Goal: Task Accomplishment & Management: Use online tool/utility

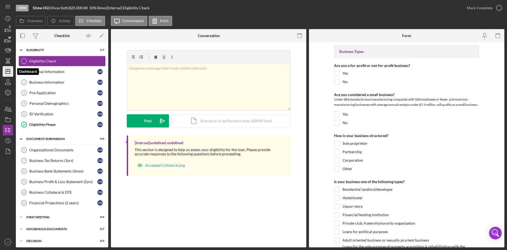
click at [8, 67] on icon "Icon/Dashboard" at bounding box center [7, 71] width 13 height 13
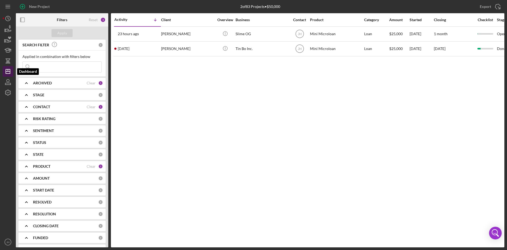
click at [5, 75] on icon "Icon/Dashboard" at bounding box center [7, 71] width 13 height 13
click at [44, 171] on div "PRODUCT Clear 1" at bounding box center [68, 166] width 70 height 11
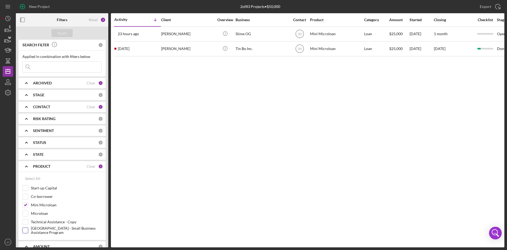
click at [44, 232] on label "[GEOGRAPHIC_DATA] - Small Business Assistance Program" at bounding box center [66, 229] width 71 height 5
click at [28, 232] on input "[GEOGRAPHIC_DATA] - Small Business Assistance Program" at bounding box center [25, 229] width 5 height 5
checkbox input "true"
click at [42, 205] on label "Mini Microloan" at bounding box center [66, 204] width 71 height 5
click at [28, 205] on input "Mini Microloan" at bounding box center [25, 204] width 5 height 5
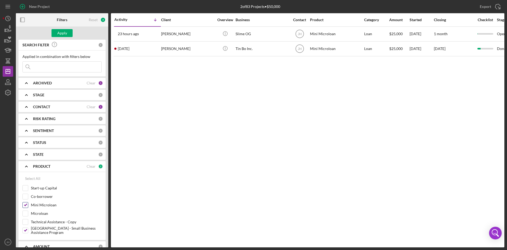
checkbox input "false"
click at [65, 30] on div "Apply" at bounding box center [62, 33] width 10 height 8
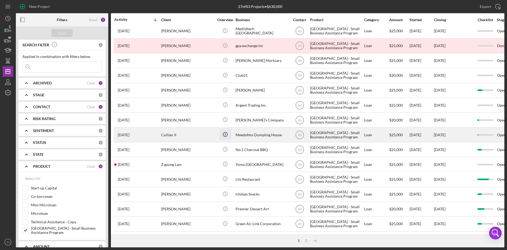
scroll to position [170, 0]
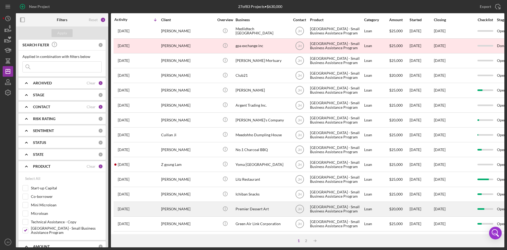
click at [205, 211] on div "[PERSON_NAME]" at bounding box center [187, 209] width 53 height 14
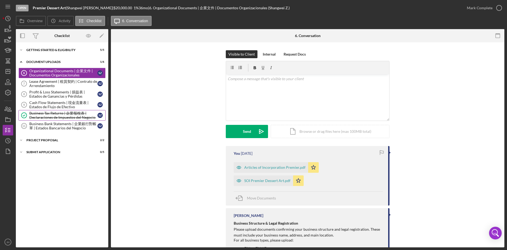
click at [62, 114] on div "Business Tax Returns | 企業報稅表 | Declaraciones de Impuestos del Negocio" at bounding box center [63, 115] width 68 height 8
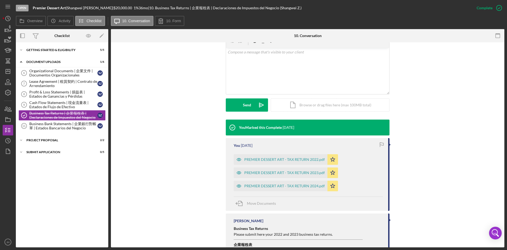
scroll to position [132, 0]
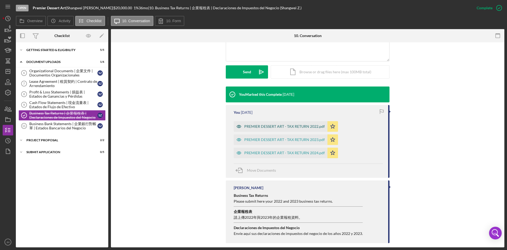
click at [289, 127] on div "PREMIER DESSERT ART - TAX RETURN 2022.pdf" at bounding box center [284, 126] width 81 height 4
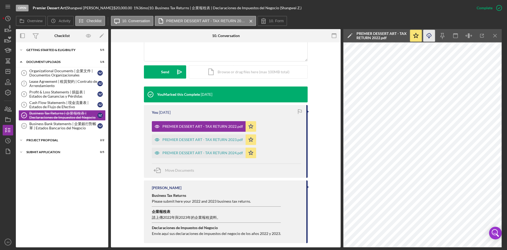
click at [433, 37] on icon "Icon/Download" at bounding box center [429, 36] width 12 height 12
click at [184, 142] on div "PREMIER DESSERT ART - TAX RETURN 2023.pdf" at bounding box center [199, 139] width 94 height 11
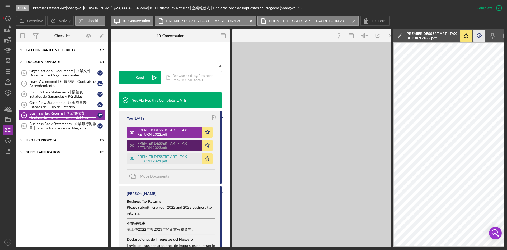
scroll to position [138, 0]
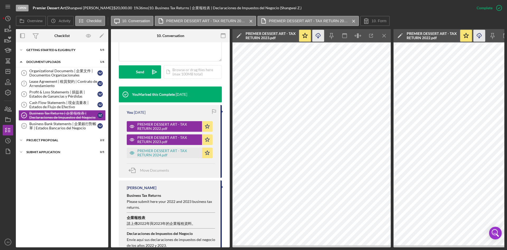
click at [323, 37] on icon "Icon/Download" at bounding box center [318, 36] width 12 height 12
click at [146, 150] on div "PREMIER DESSERT ART - TAX RETURN 2024.pdf" at bounding box center [168, 152] width 62 height 8
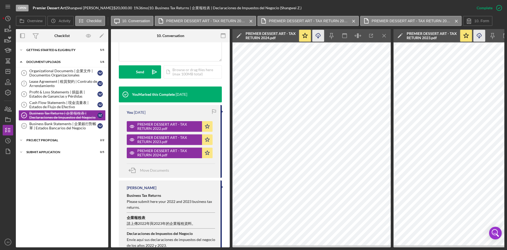
click at [321, 39] on icon "Icon/Download" at bounding box center [318, 36] width 12 height 12
